Goal: Check status: Check status

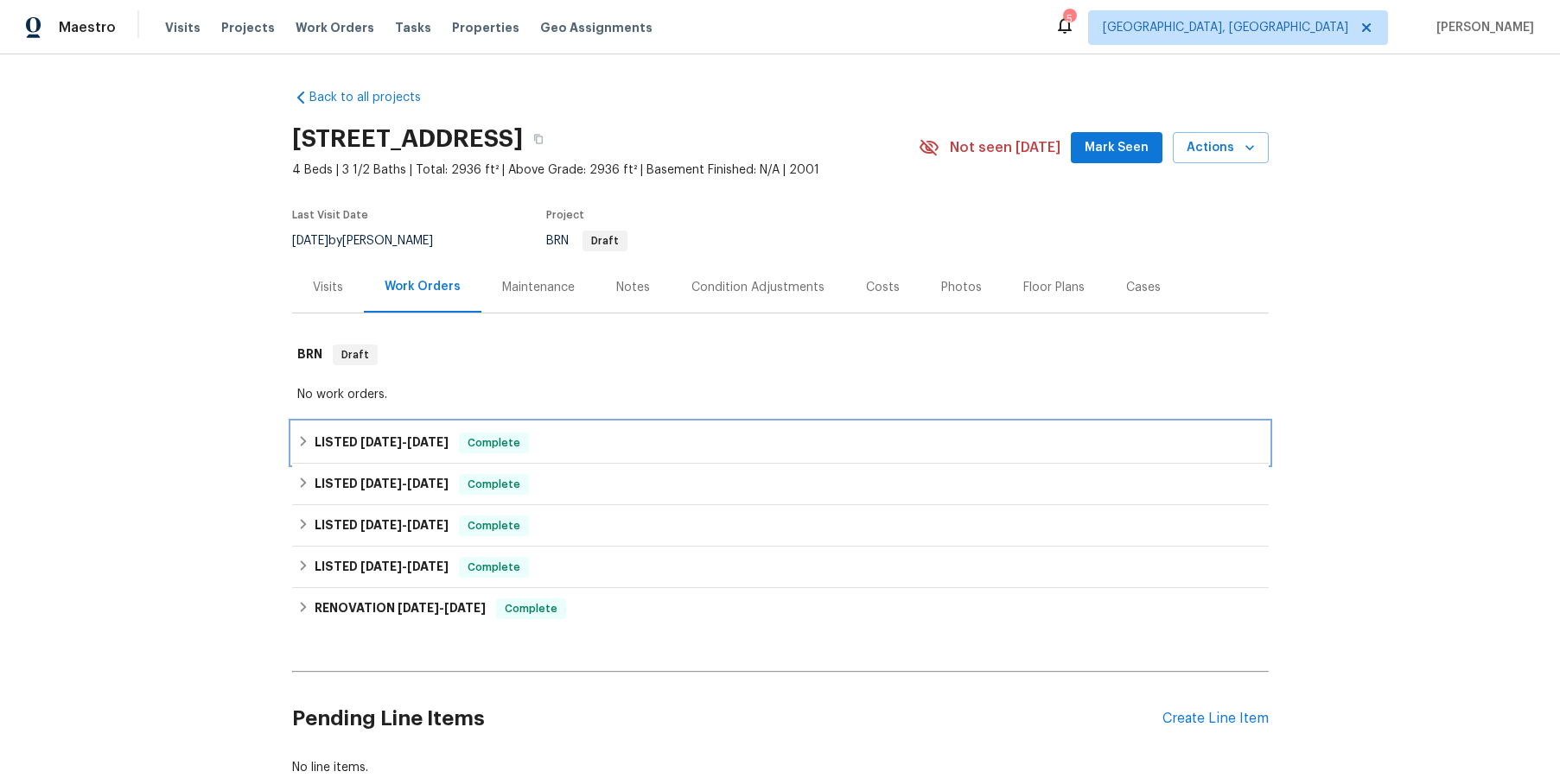
click at [309, 443] on icon at bounding box center [303, 441] width 12 height 12
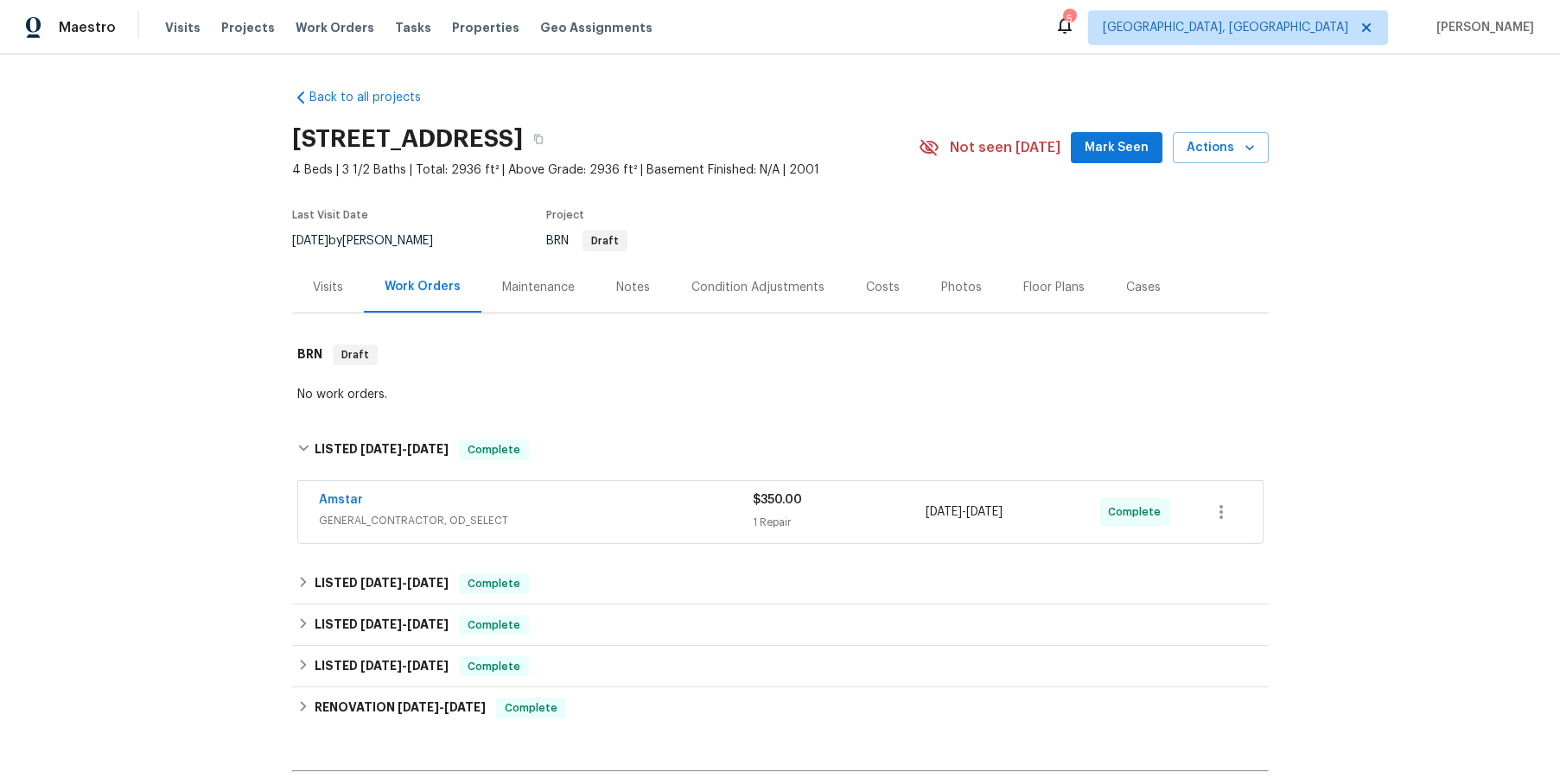
click at [558, 497] on div "Amstar" at bounding box center [536, 502] width 434 height 21
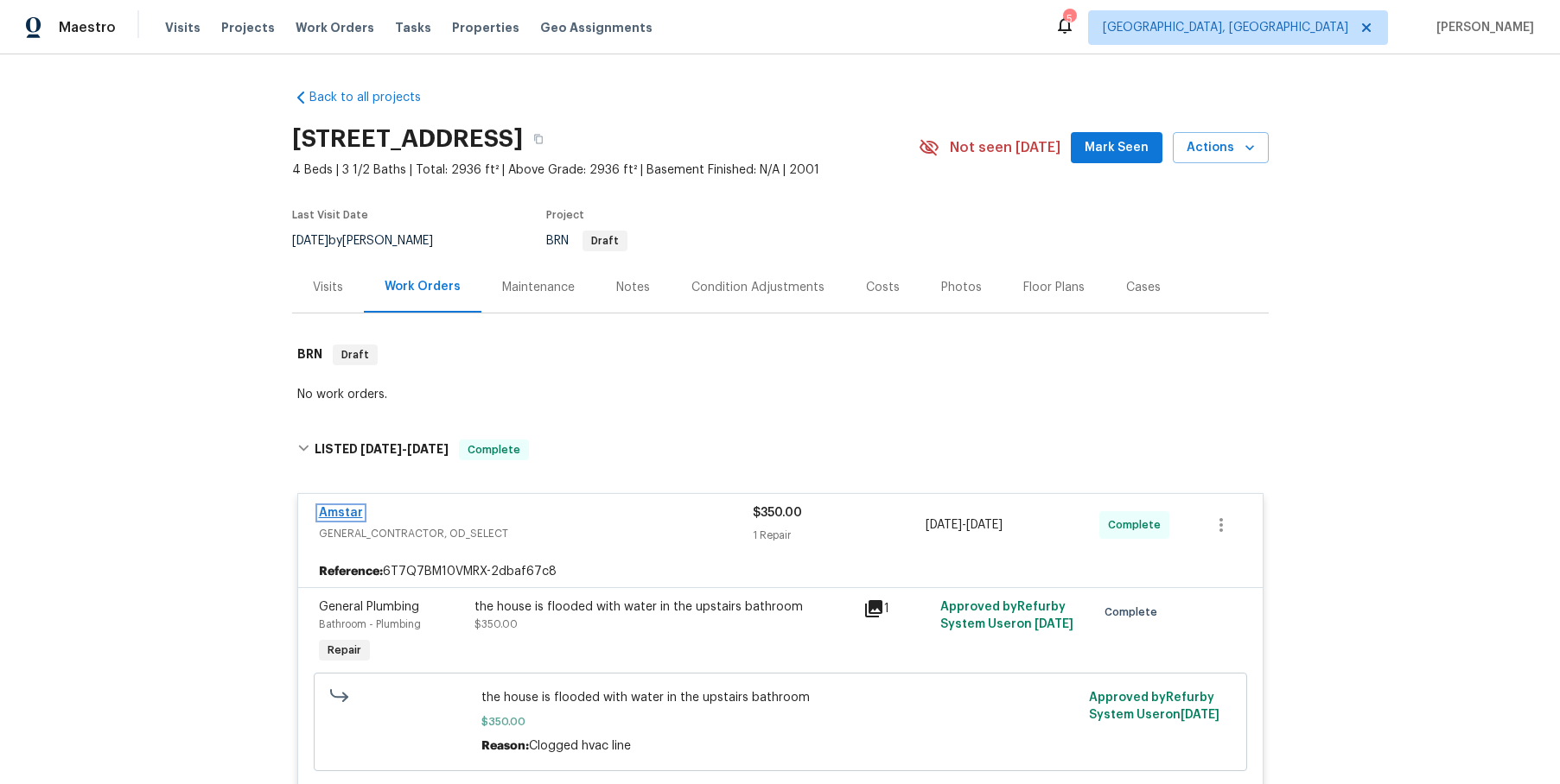
click at [330, 509] on link "Amstar" at bounding box center [341, 513] width 44 height 12
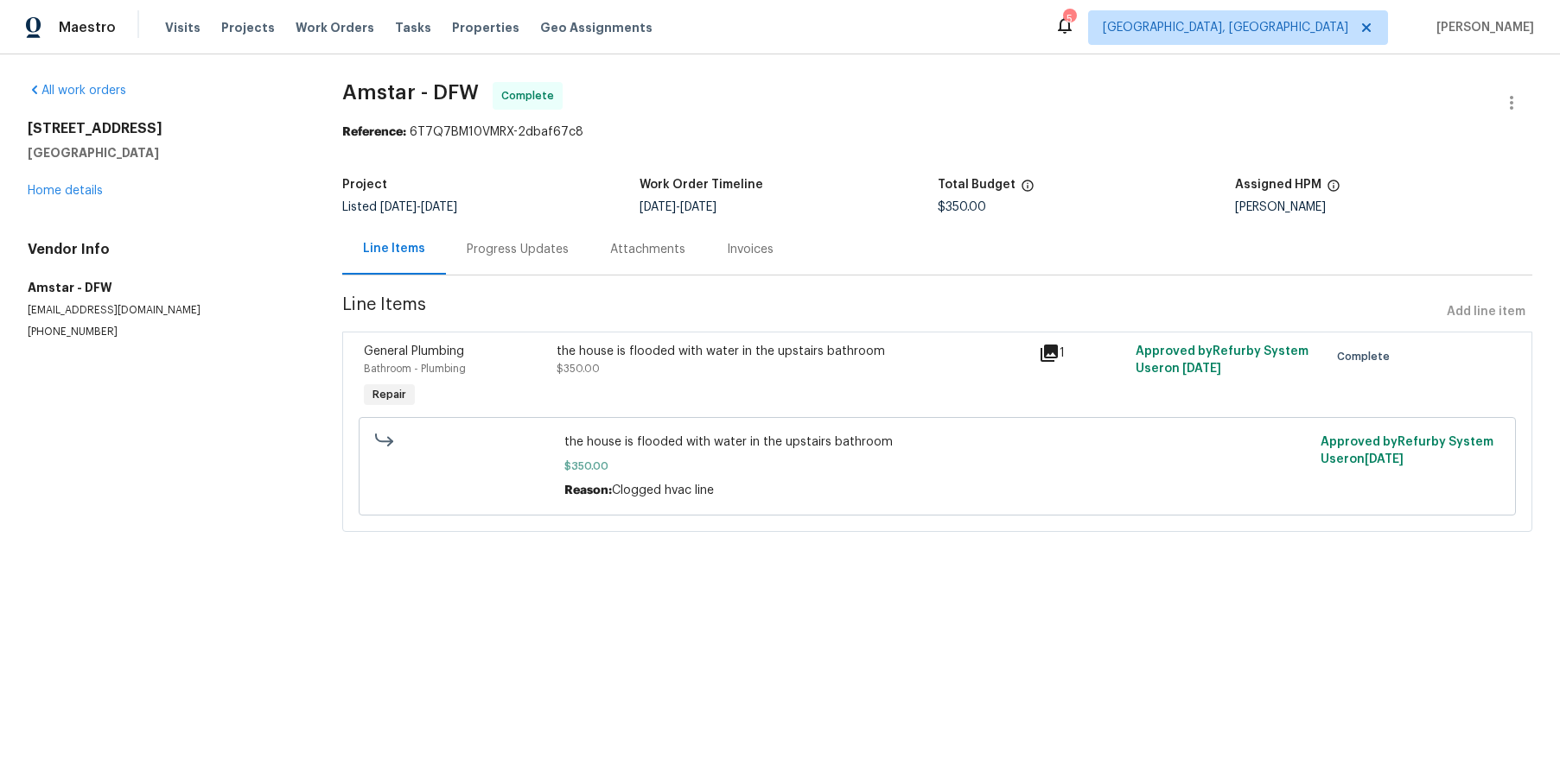
drag, startPoint x: 461, startPoint y: 240, endPoint x: 479, endPoint y: 238, distance: 18.1
click at [478, 238] on div "Progress Updates" at bounding box center [517, 250] width 143 height 51
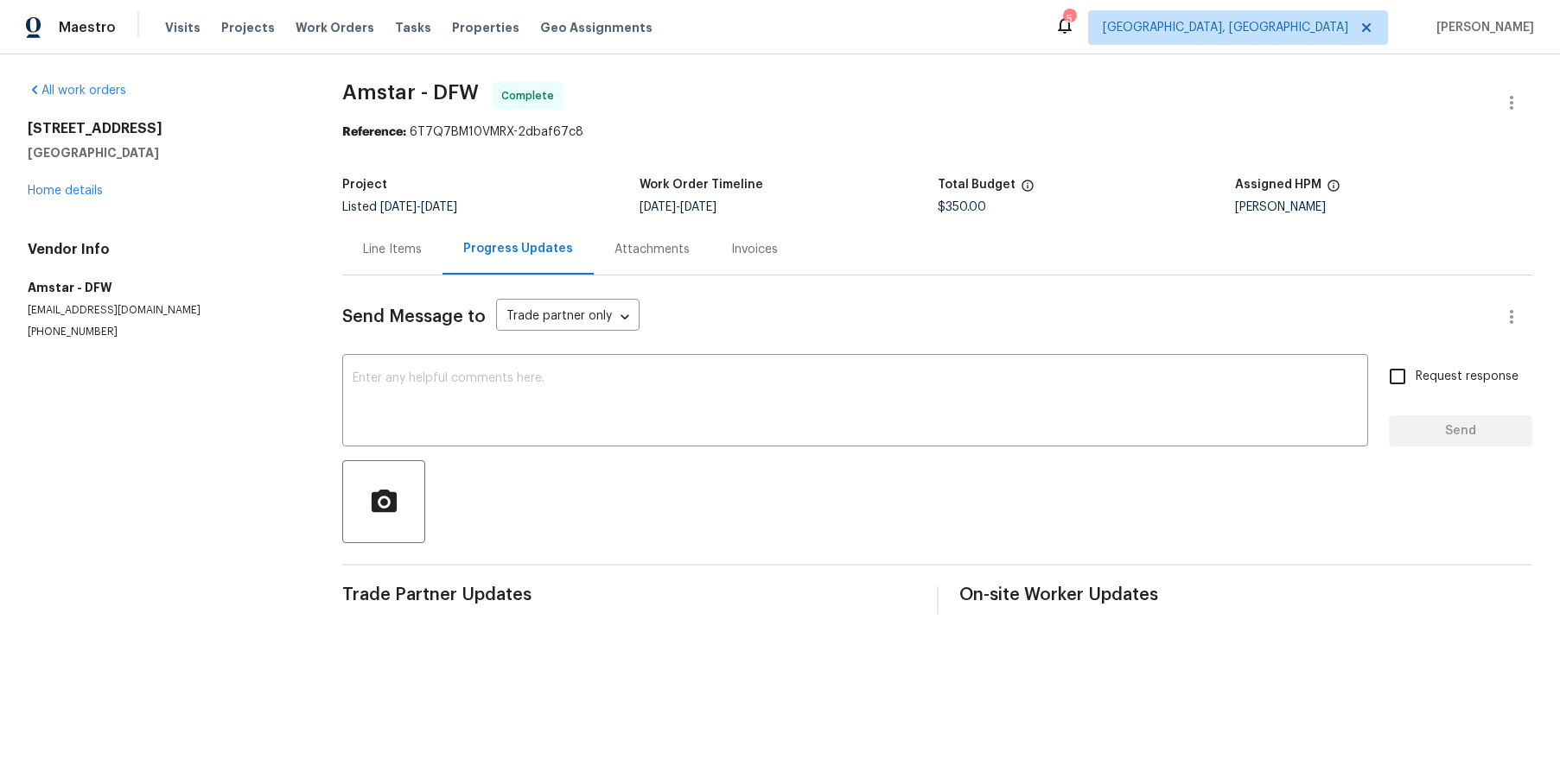
click at [653, 245] on div "Attachments" at bounding box center [651, 250] width 75 height 17
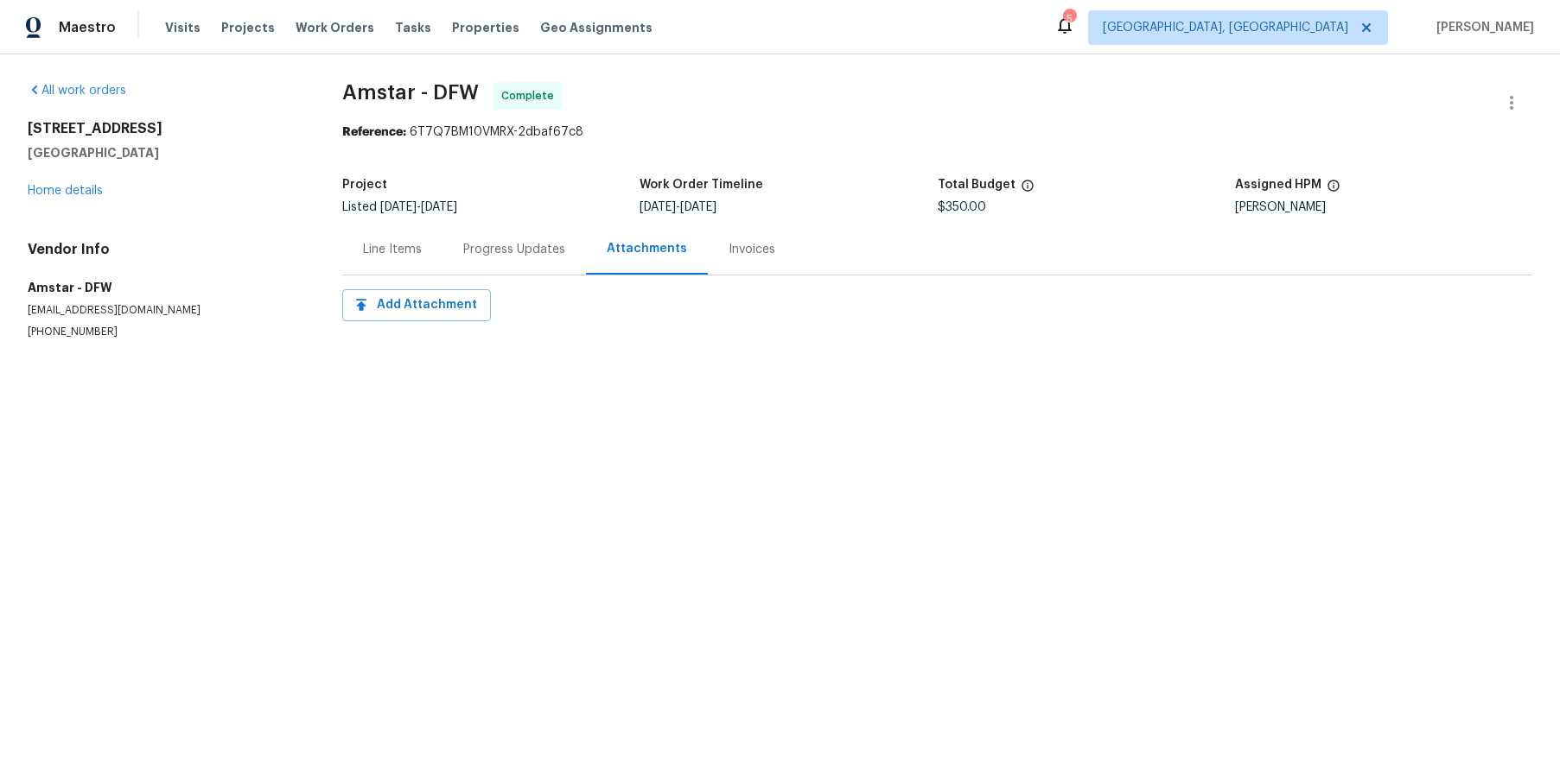
click at [748, 247] on div "Invoices" at bounding box center [751, 250] width 47 height 17
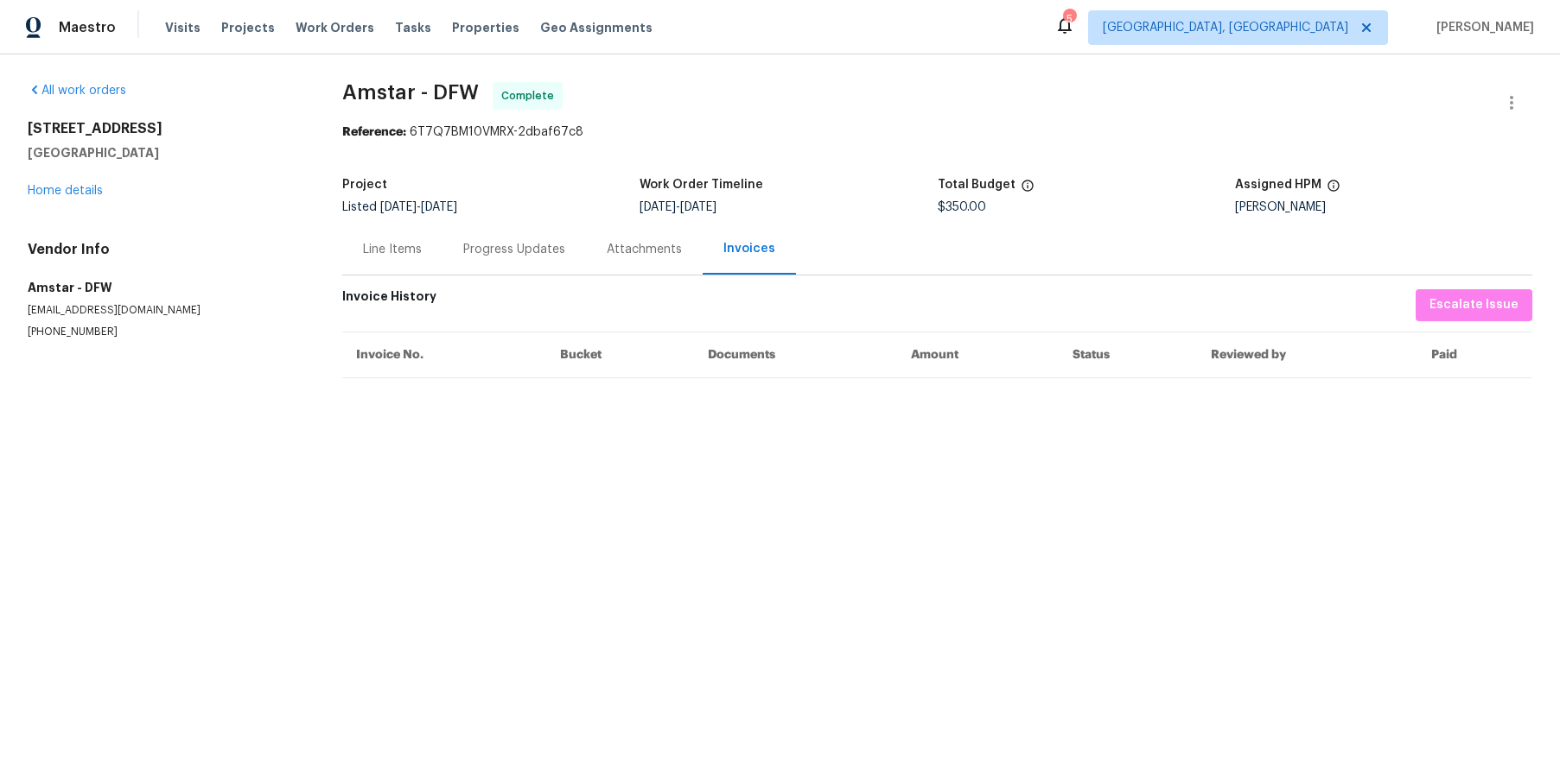
click at [401, 251] on div "Line Items" at bounding box center [392, 250] width 59 height 17
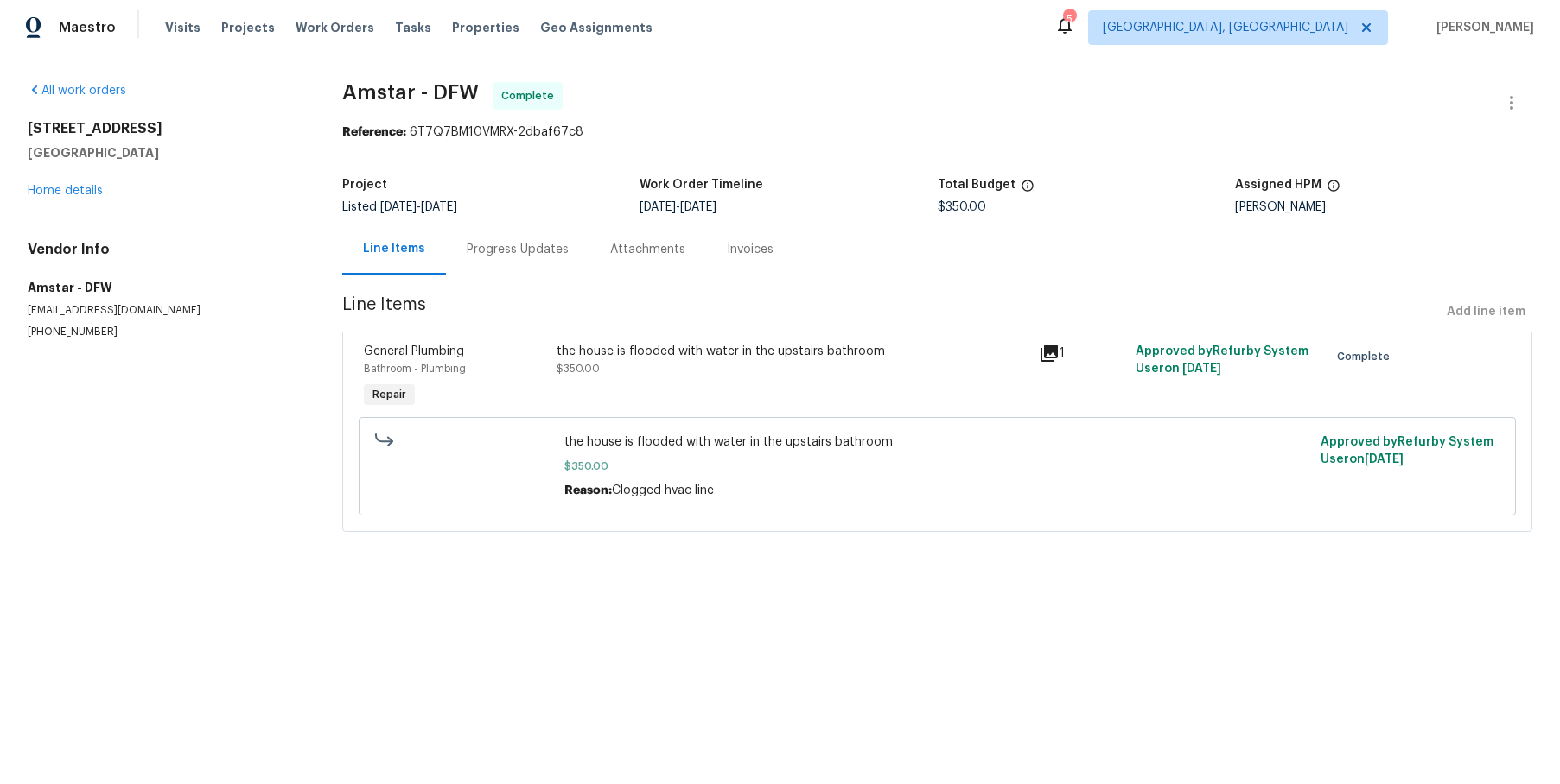
click at [1055, 352] on icon at bounding box center [1049, 353] width 17 height 17
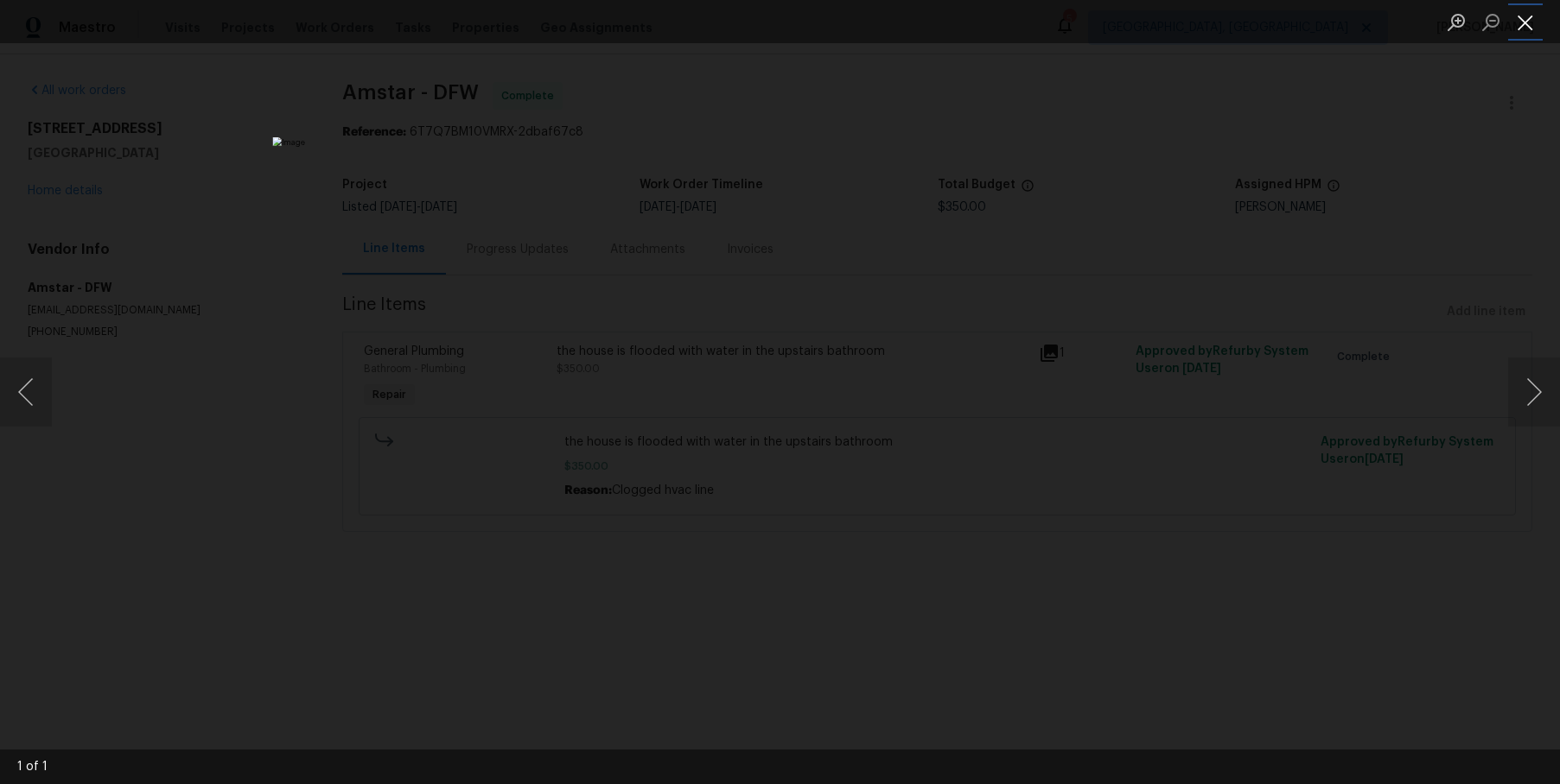
click at [1529, 19] on button "Close lightbox" at bounding box center [1525, 22] width 34 height 30
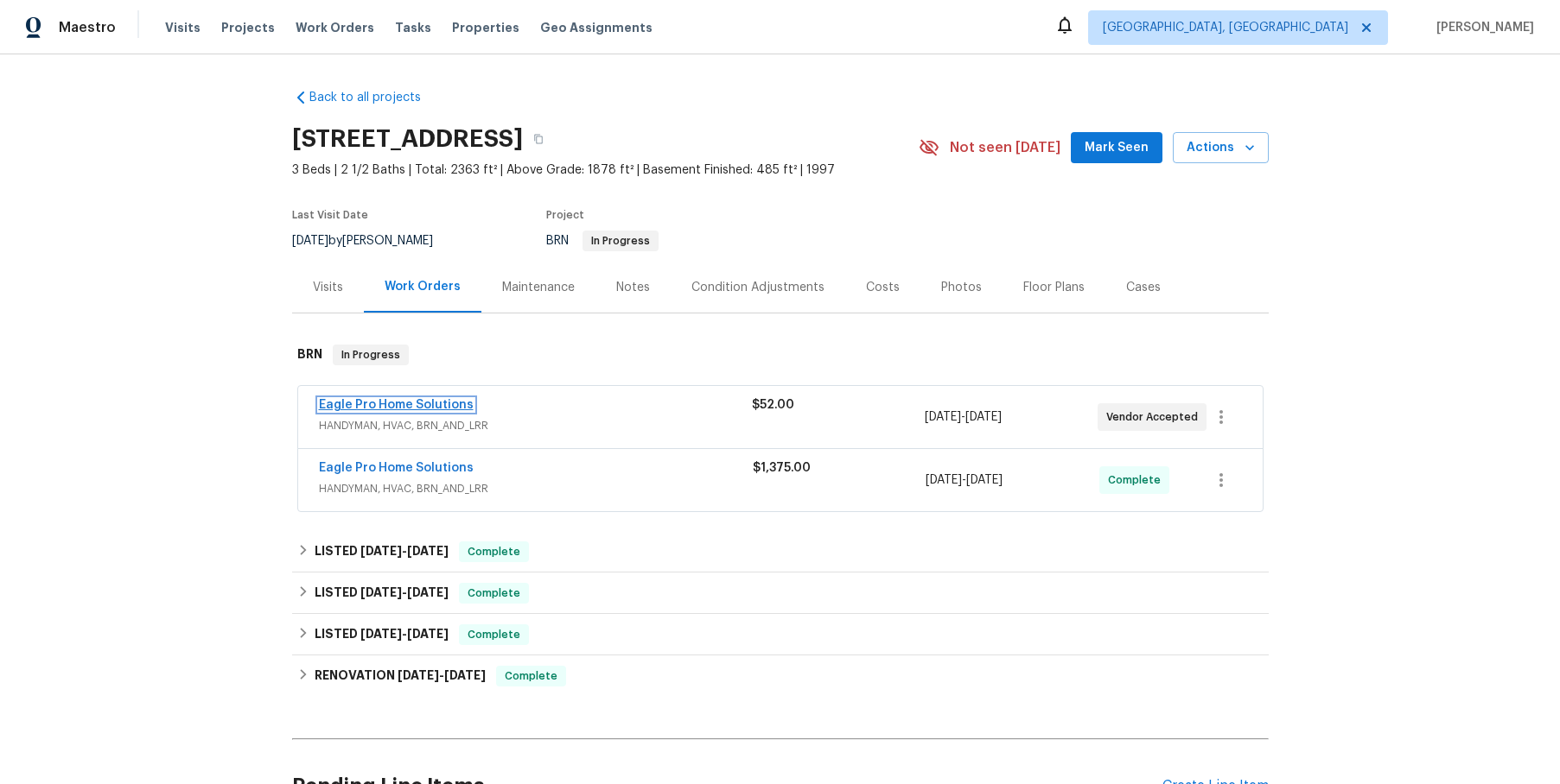
click at [336, 401] on link "Eagle Pro Home Solutions" at bounding box center [396, 404] width 155 height 12
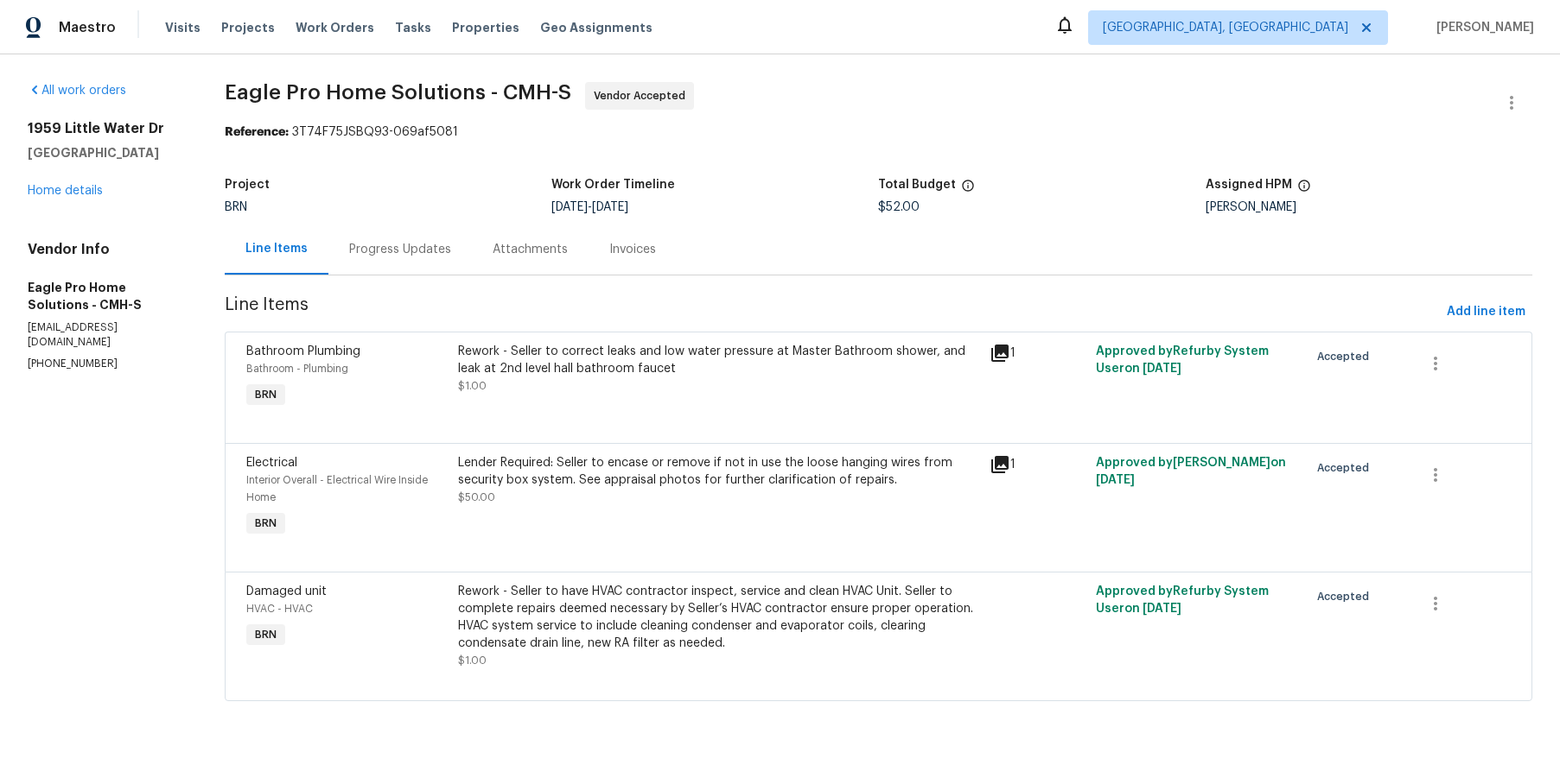
click at [413, 250] on div "Progress Updates" at bounding box center [400, 250] width 102 height 17
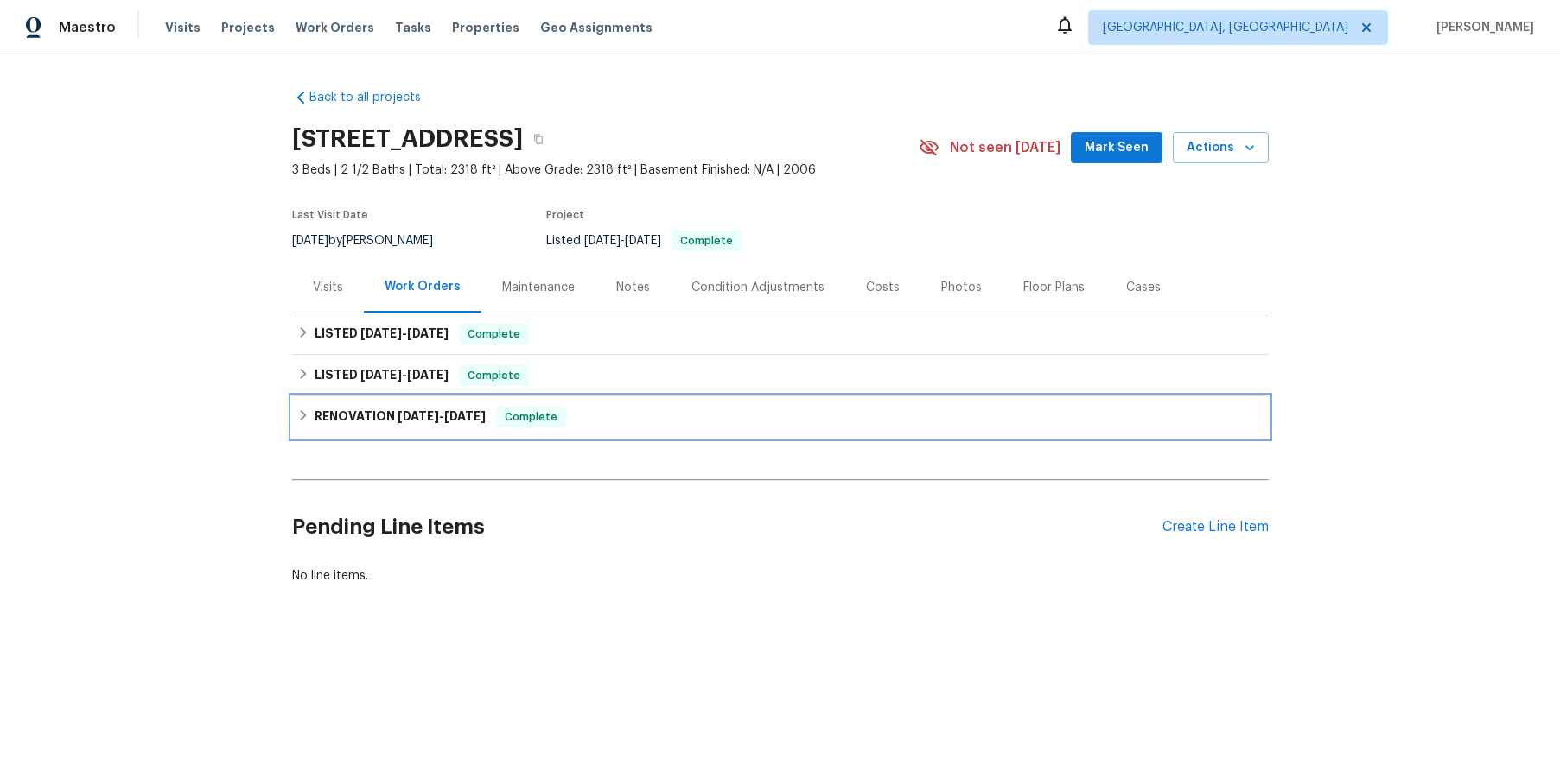
click at [300, 408] on div "RENOVATION [DATE] - [DATE] Complete" at bounding box center [780, 418] width 966 height 21
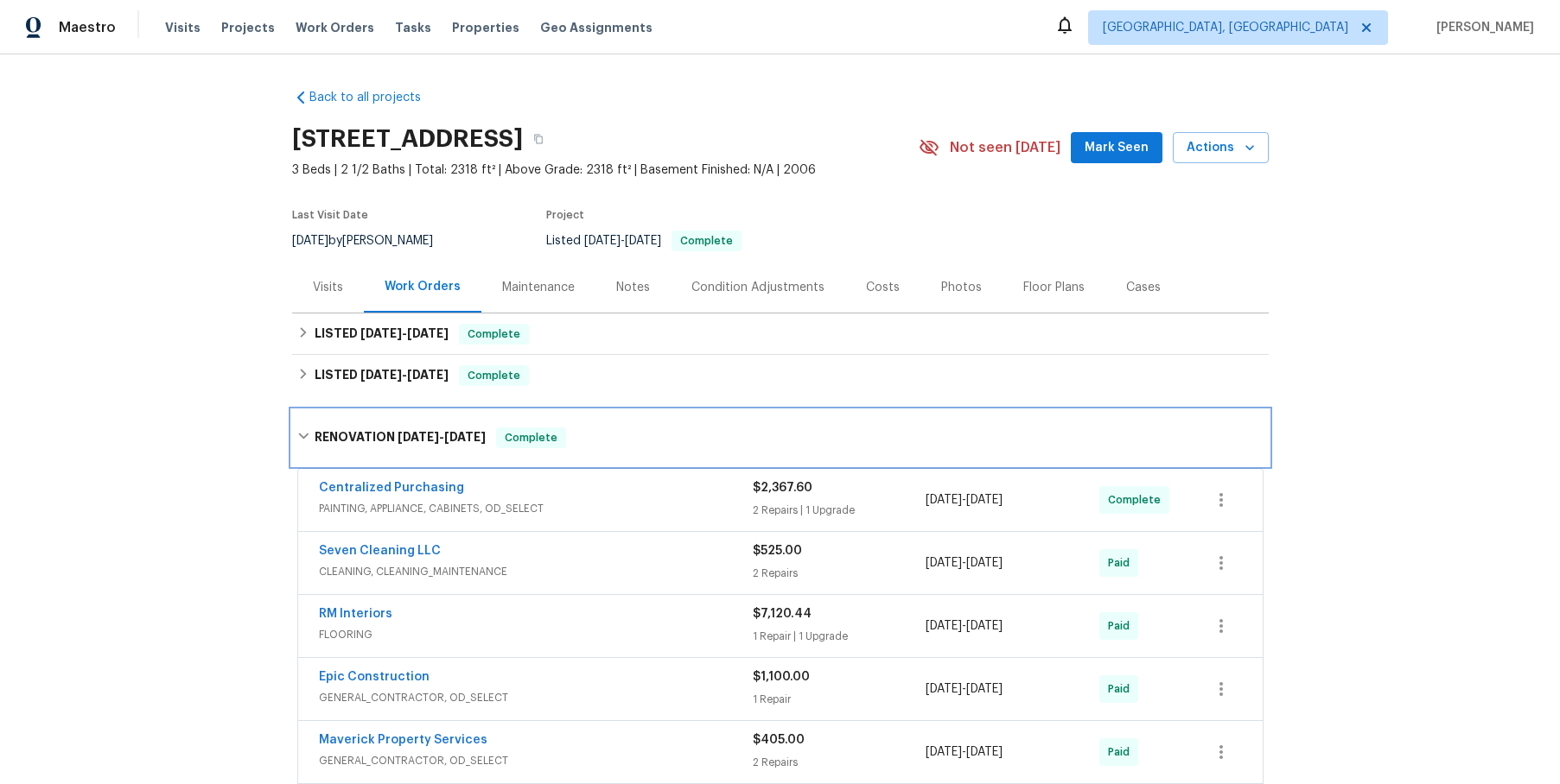
scroll to position [148, 0]
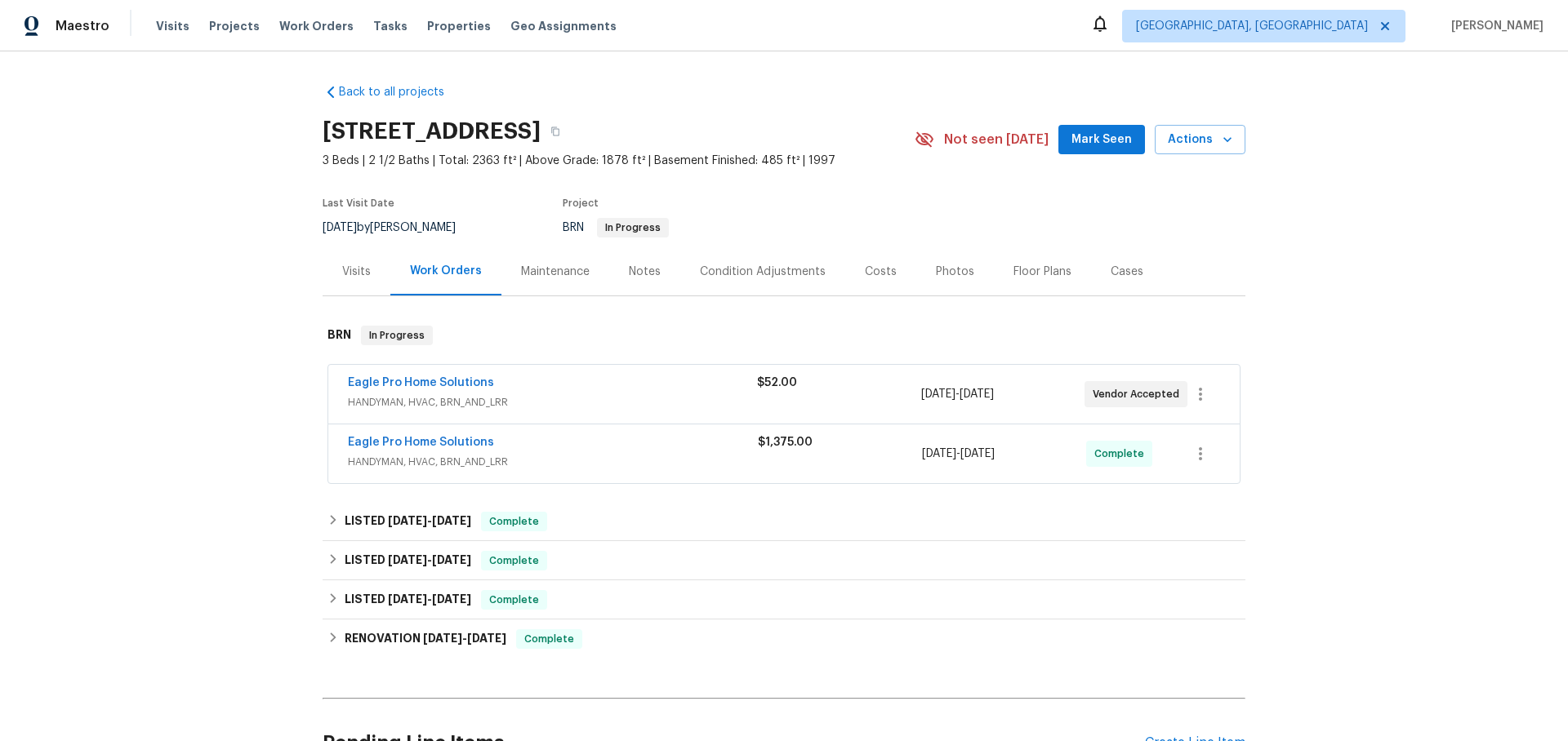
click at [582, 378] on div "Eagle Pro Home Solutions" at bounding box center [553, 385] width 409 height 20
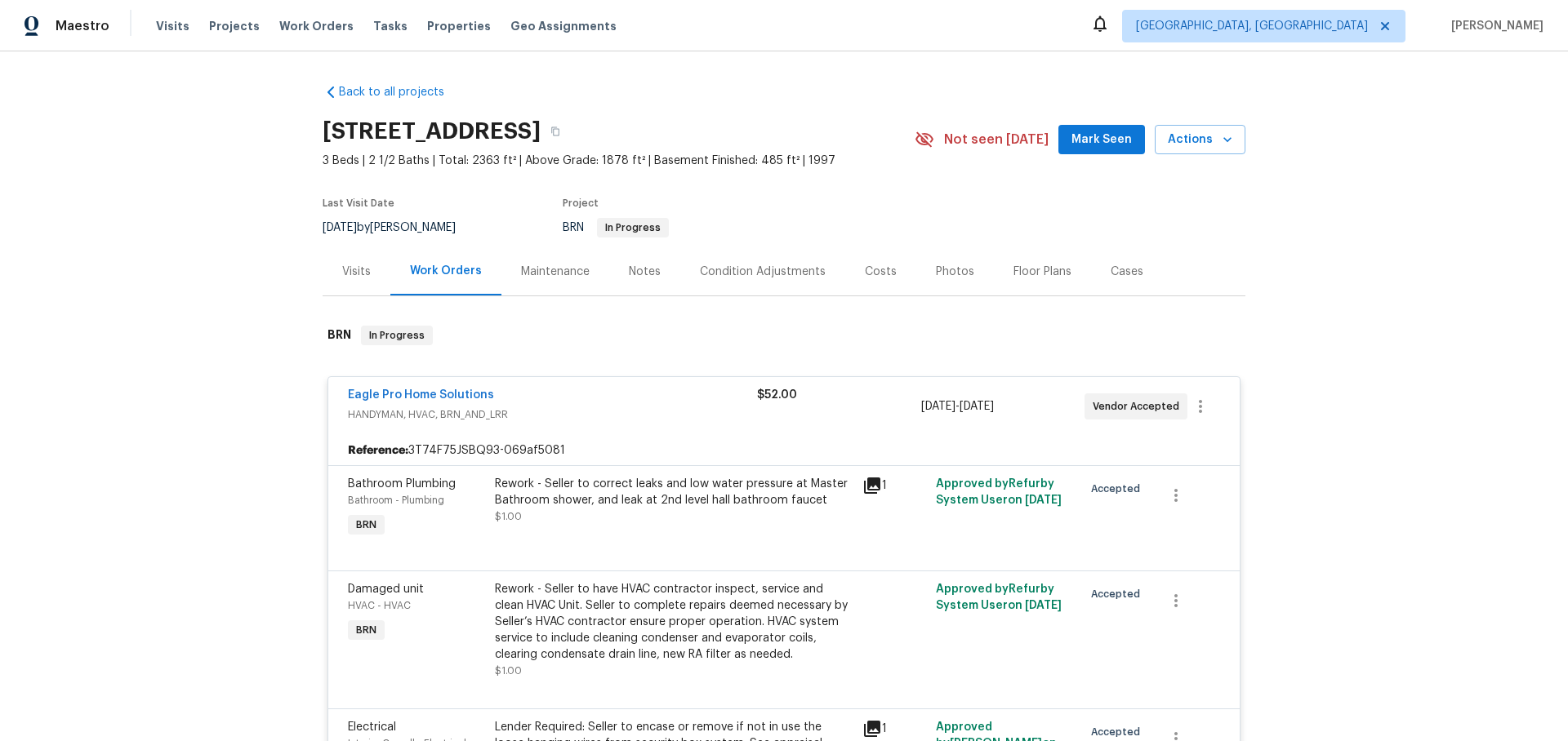
scroll to position [198, 0]
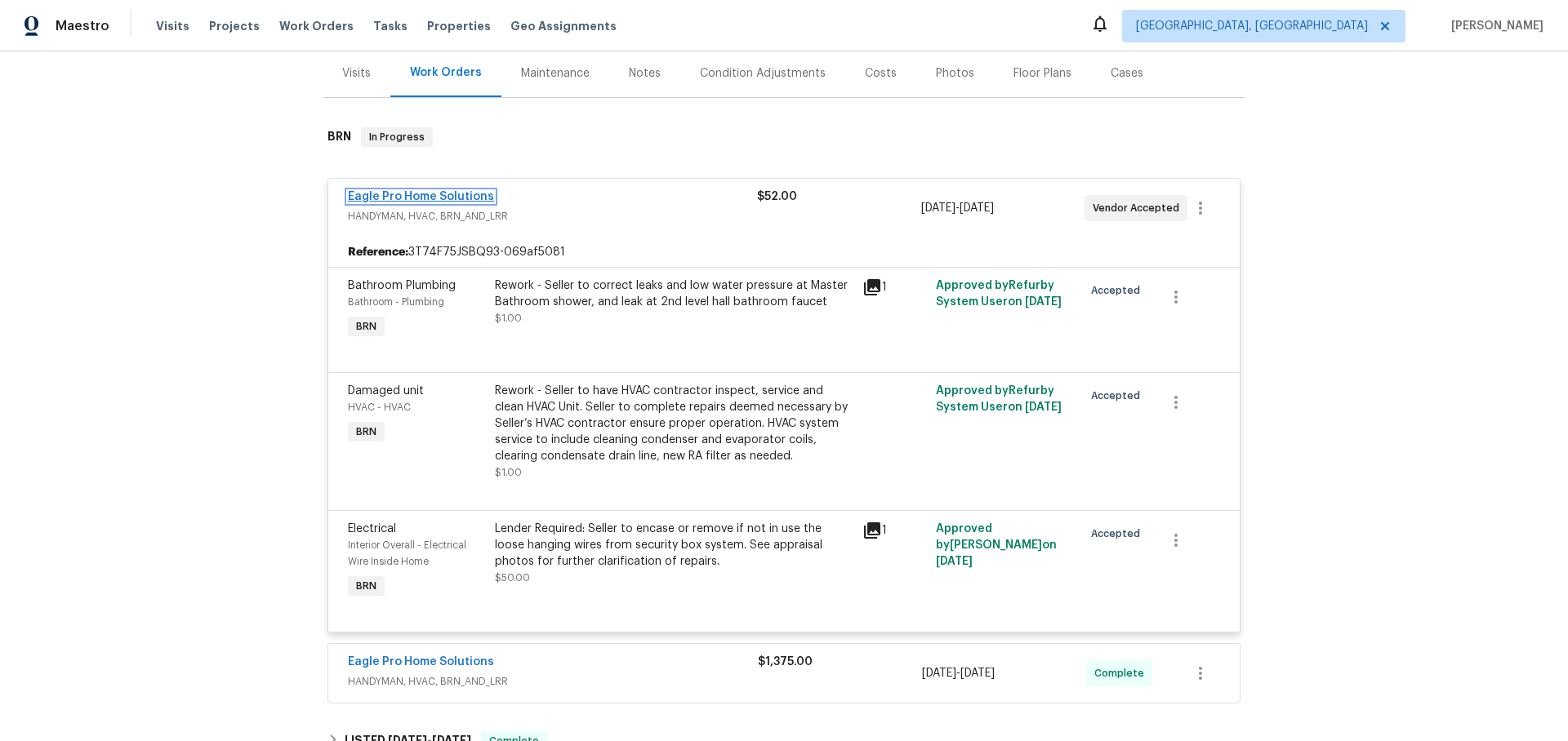
click at [471, 196] on link "Eagle Pro Home Solutions" at bounding box center [421, 196] width 146 height 12
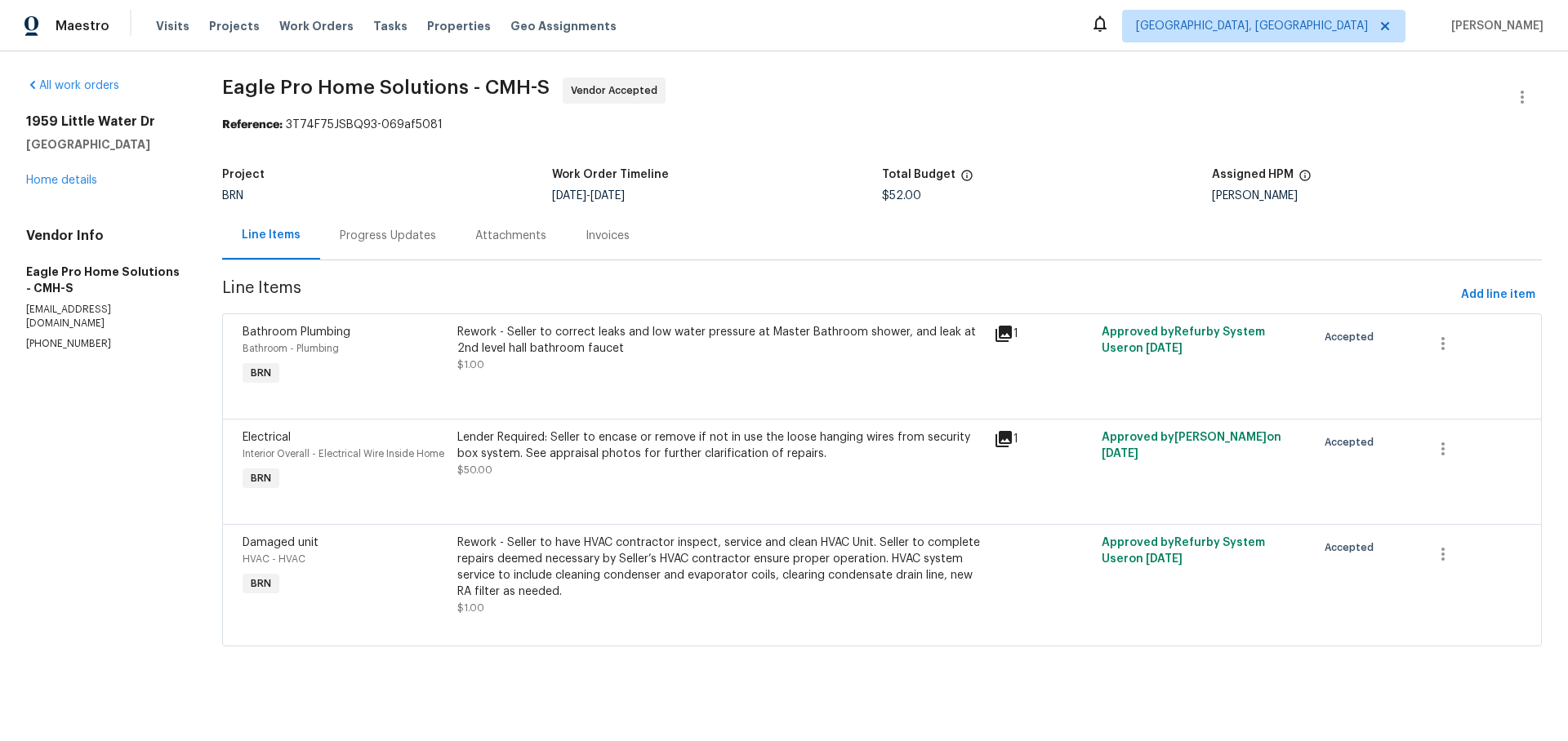
click at [386, 231] on div "Progress Updates" at bounding box center [388, 236] width 96 height 16
